Goal: Entertainment & Leisure: Consume media (video, audio)

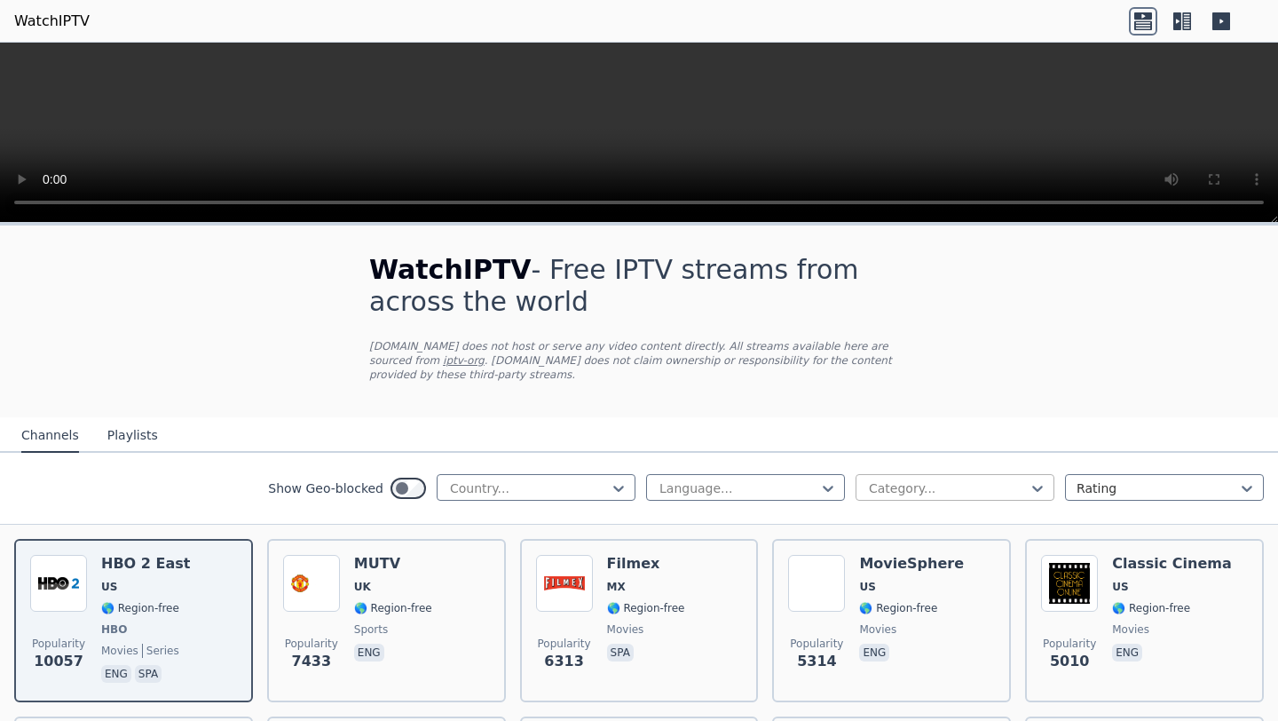
click at [917, 485] on div at bounding box center [948, 488] width 162 height 18
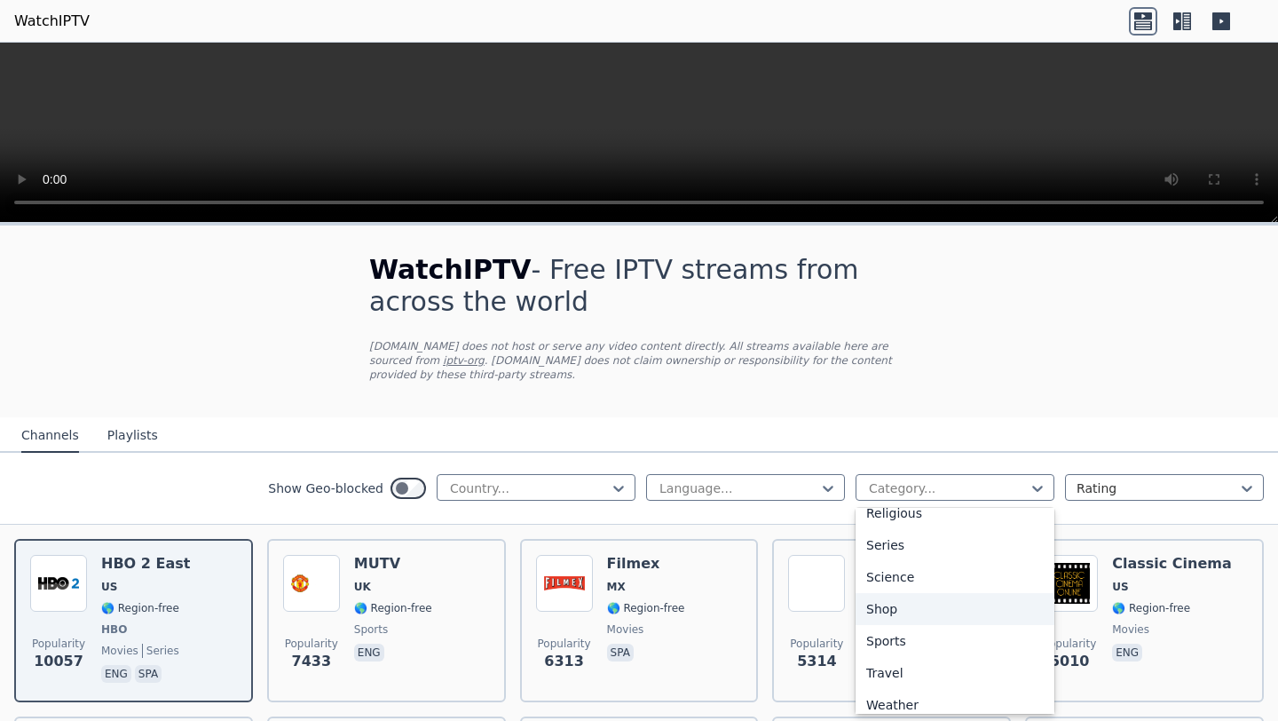
scroll to position [664, 0]
click at [907, 636] on div "Sports" at bounding box center [955, 630] width 199 height 32
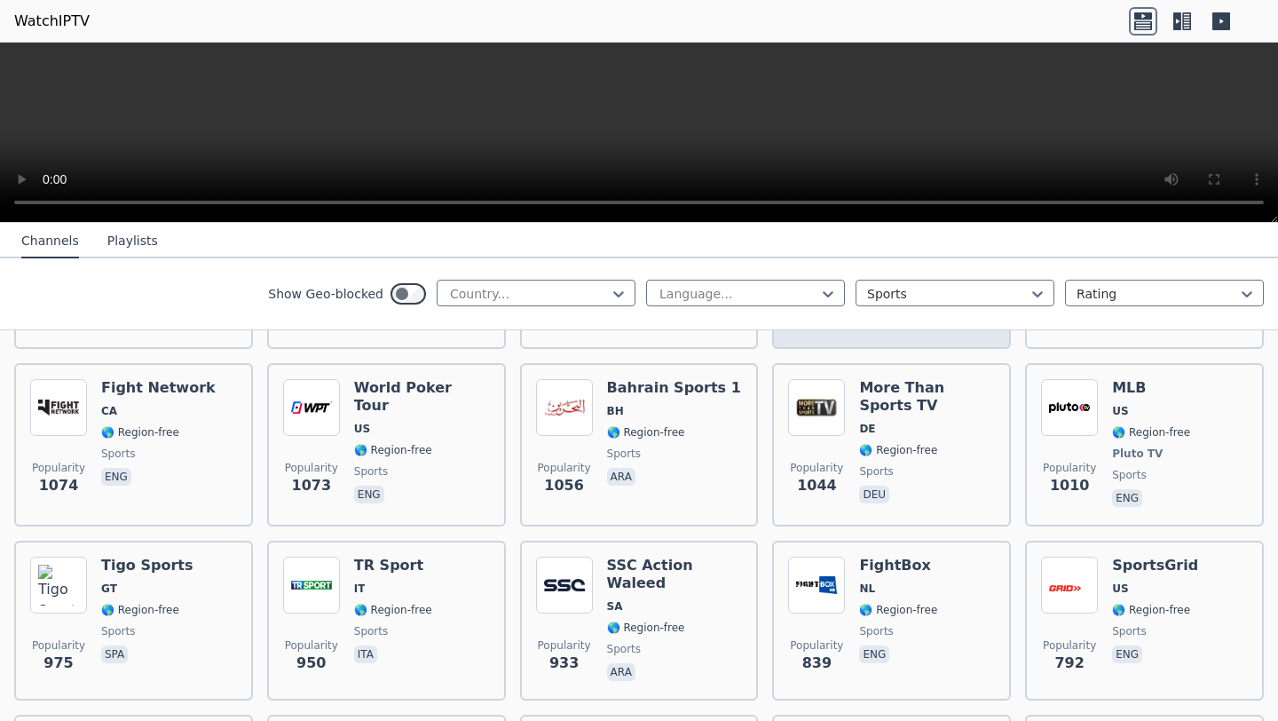
scroll to position [877, 0]
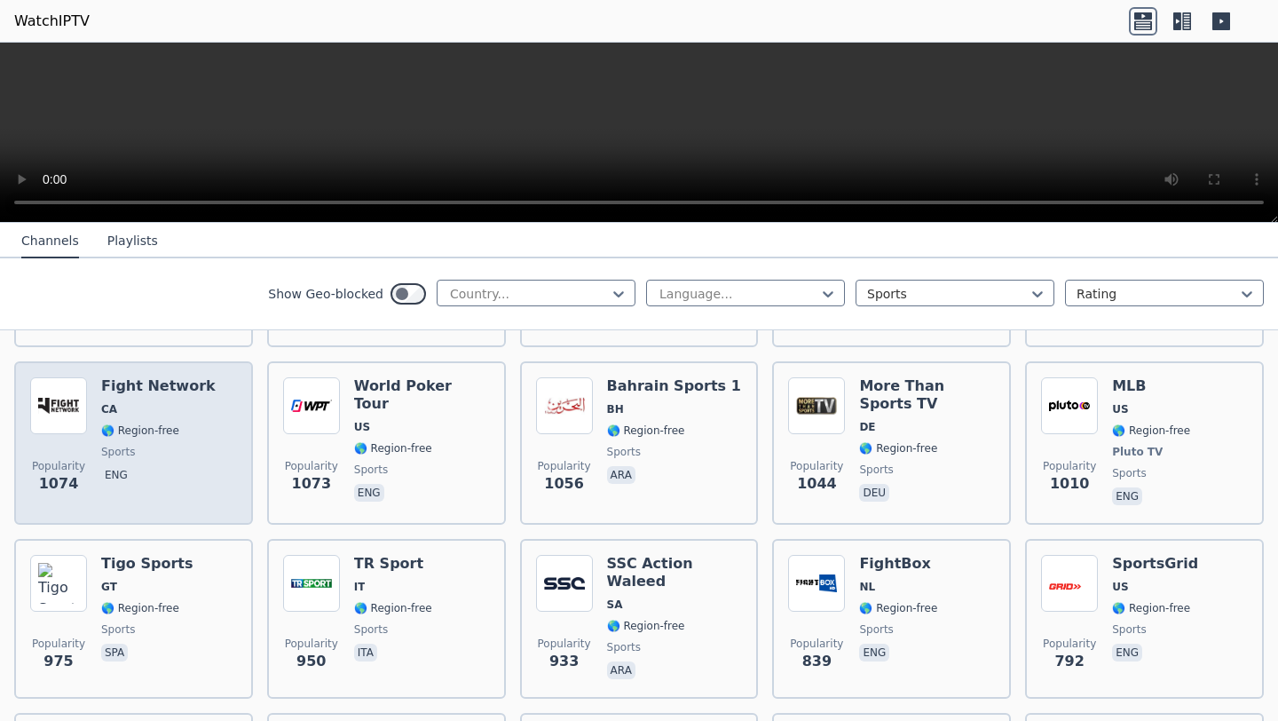
click at [208, 430] on div "Popularity 1074 Fight Network CA 🌎 Region-free sports eng" at bounding box center [133, 442] width 207 height 131
click at [162, 389] on h6 "Fight Network" at bounding box center [158, 386] width 114 height 18
click at [140, 471] on span "eng" at bounding box center [158, 476] width 114 height 21
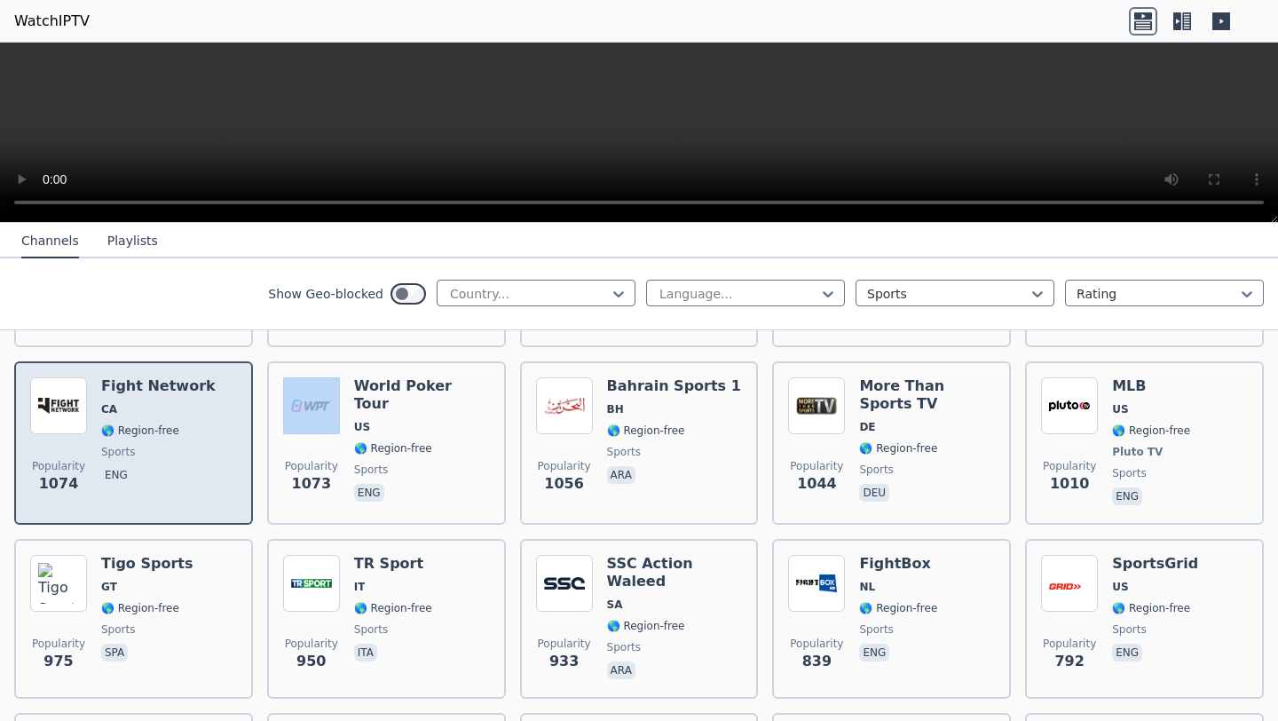
click at [140, 471] on span "eng" at bounding box center [158, 476] width 114 height 21
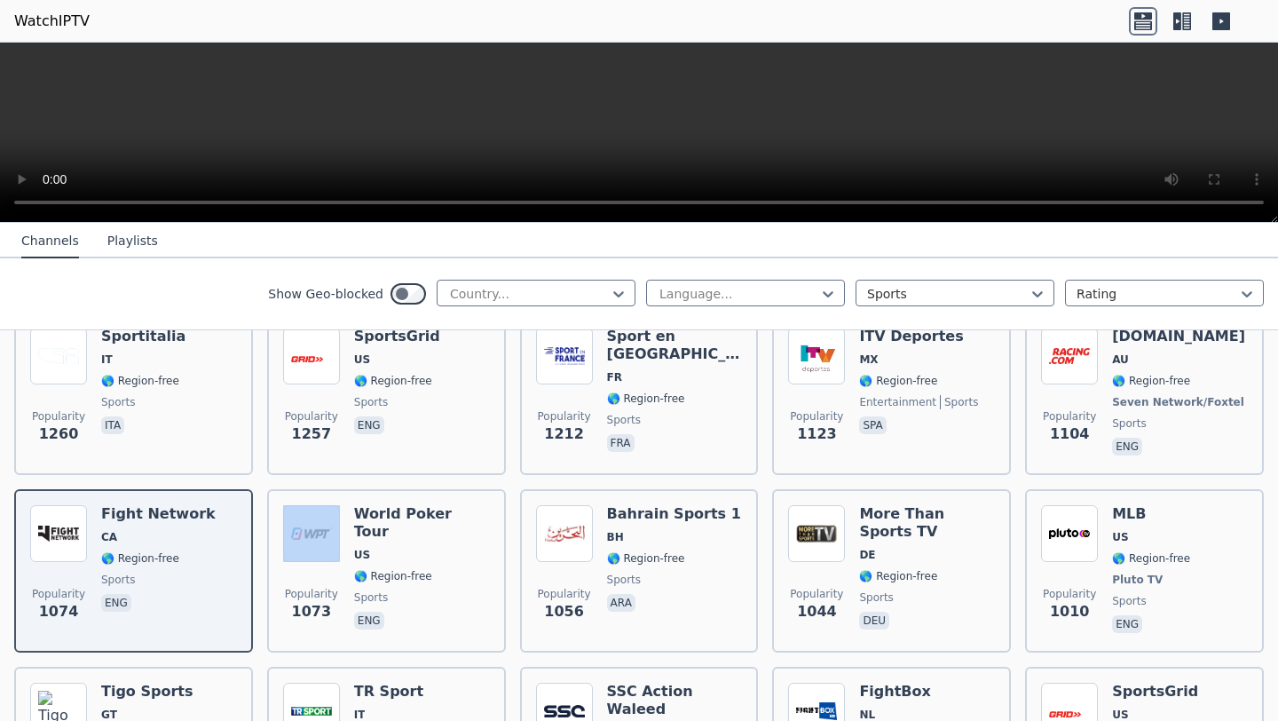
scroll to position [781, 0]
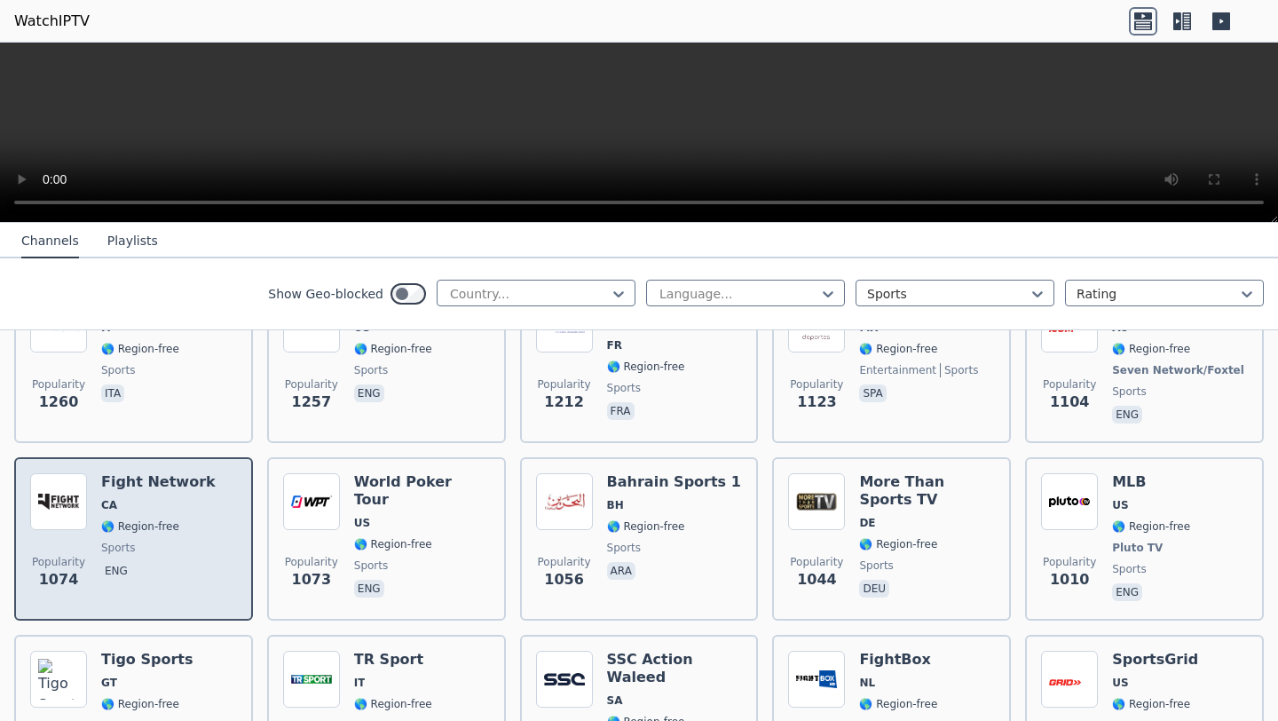
click at [105, 499] on span "CA" at bounding box center [109, 505] width 16 height 14
click at [137, 538] on div "Fight Network CA 🌎 Region-free sports eng" at bounding box center [158, 538] width 114 height 131
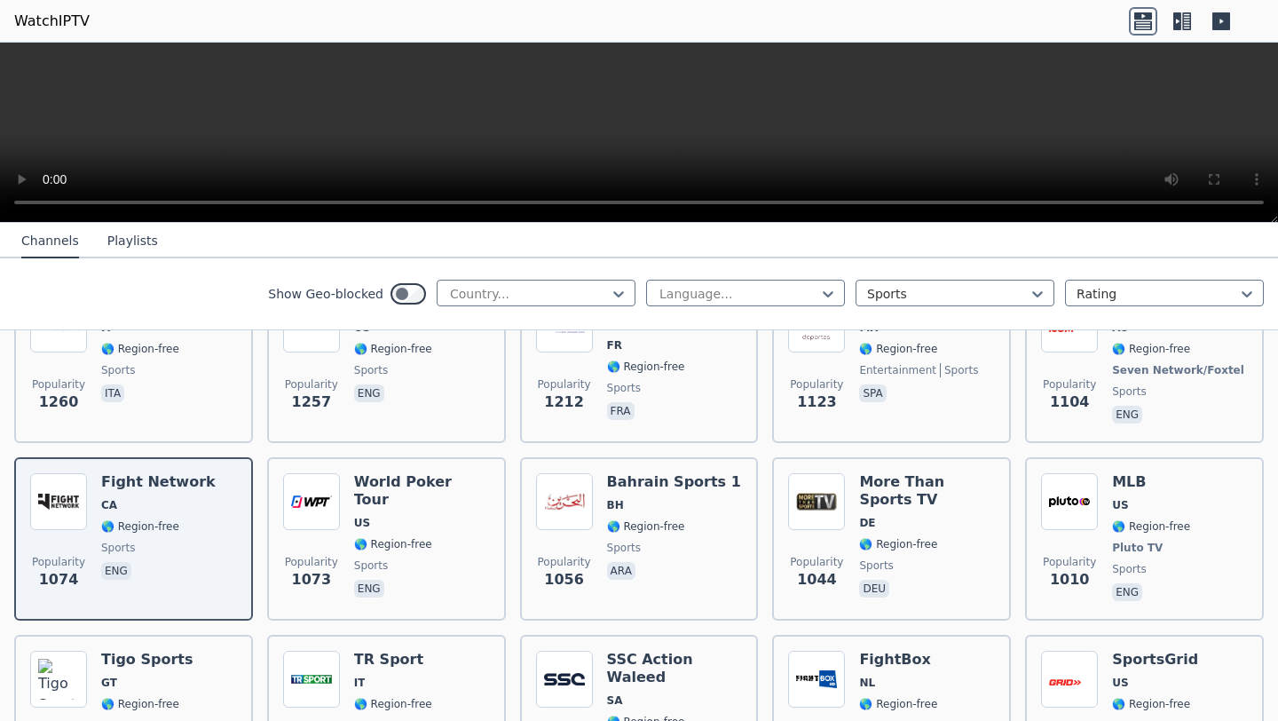
click at [1215, 21] on icon at bounding box center [1221, 21] width 18 height 18
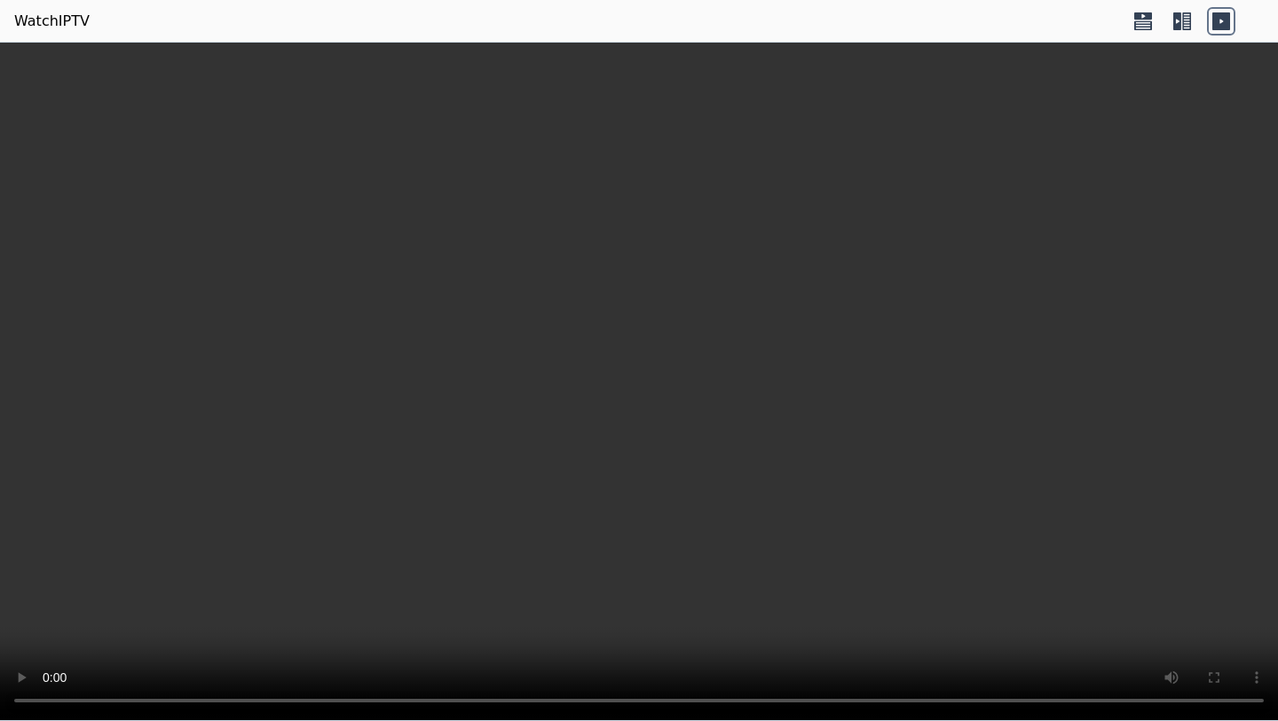
click at [1215, 21] on icon at bounding box center [1221, 21] width 18 height 18
click at [1143, 21] on icon at bounding box center [1143, 24] width 18 height 9
